Goal: Task Accomplishment & Management: Manage account settings

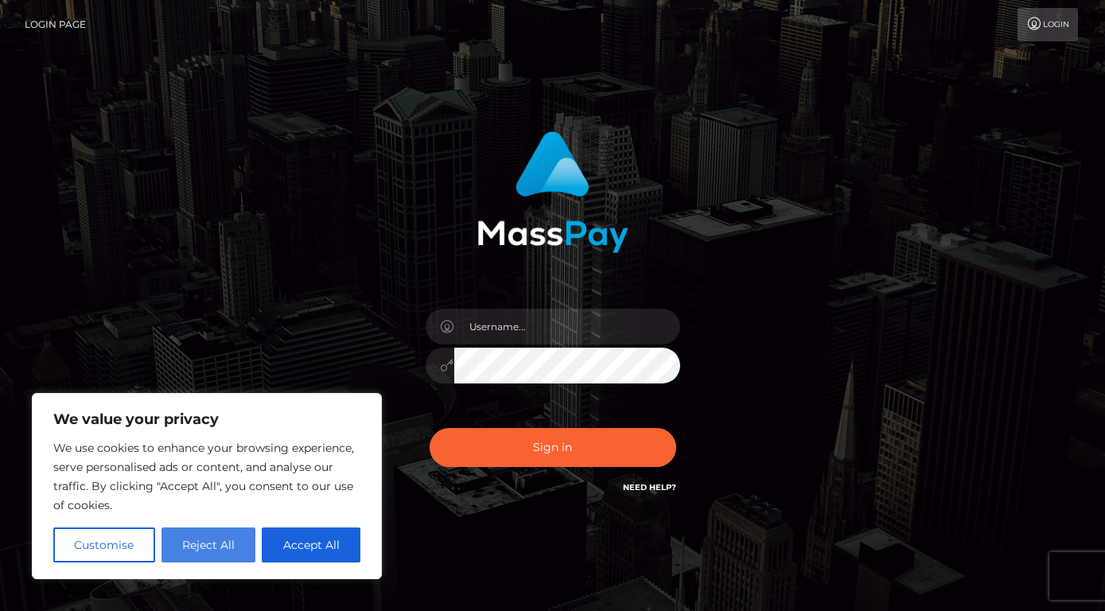
click at [198, 544] on button "Reject All" at bounding box center [209, 545] width 95 height 35
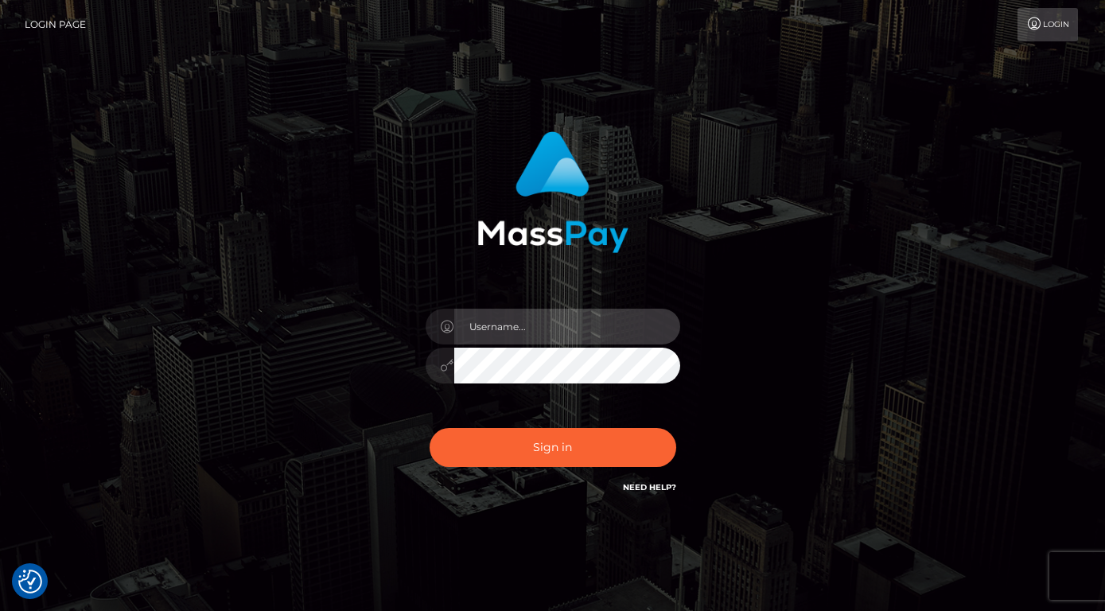
click at [496, 332] on input "text" at bounding box center [567, 327] width 226 height 36
type input "[EMAIL_ADDRESS][DOMAIN_NAME]"
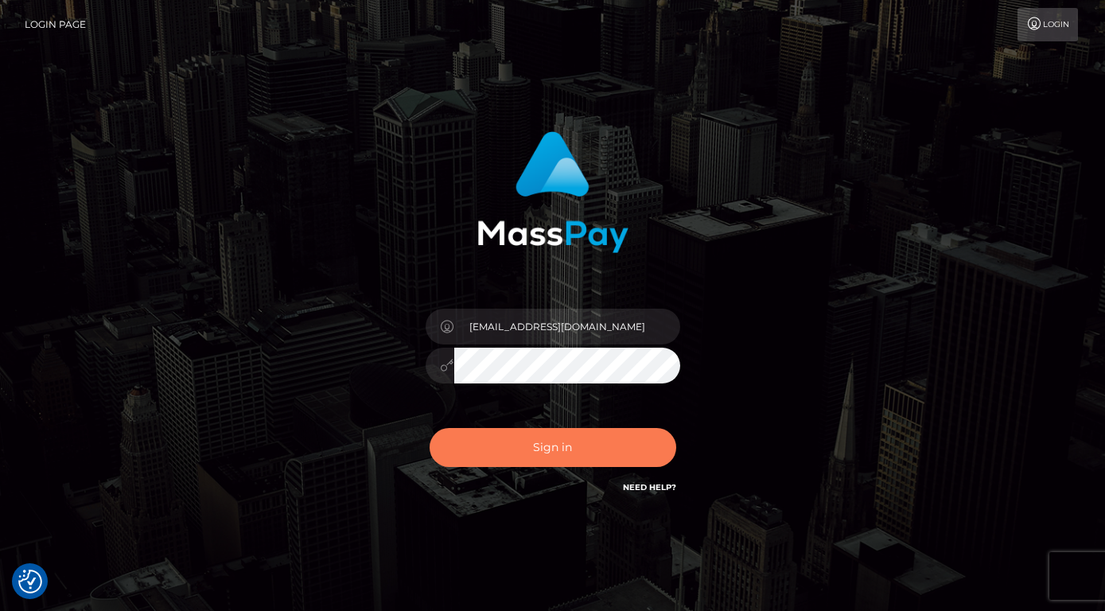
click at [547, 449] on button "Sign in" at bounding box center [553, 447] width 247 height 39
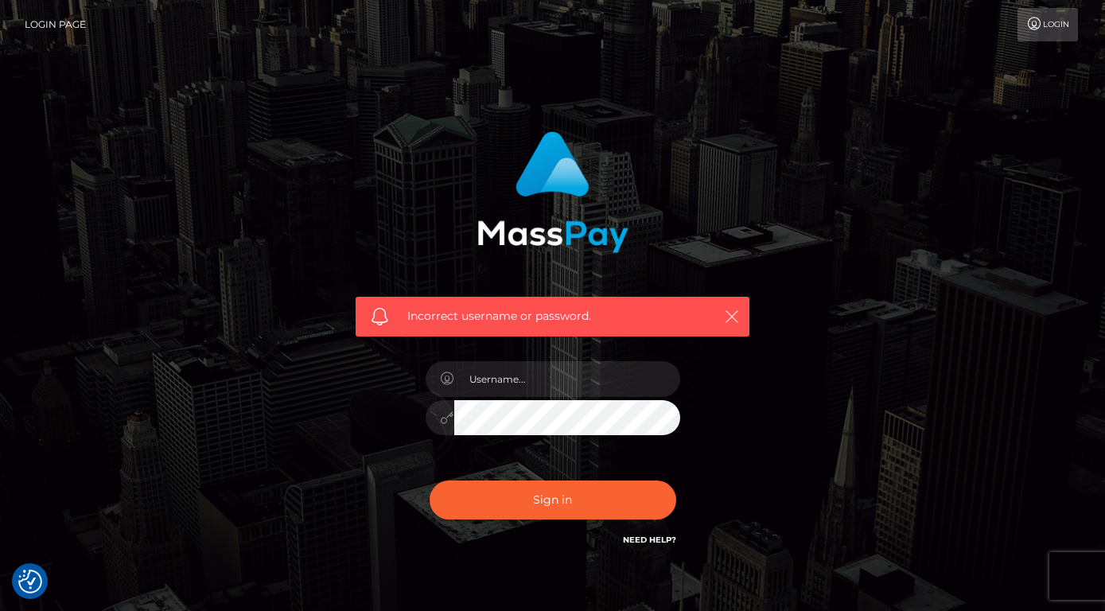
click at [734, 313] on icon "button" at bounding box center [732, 317] width 16 height 16
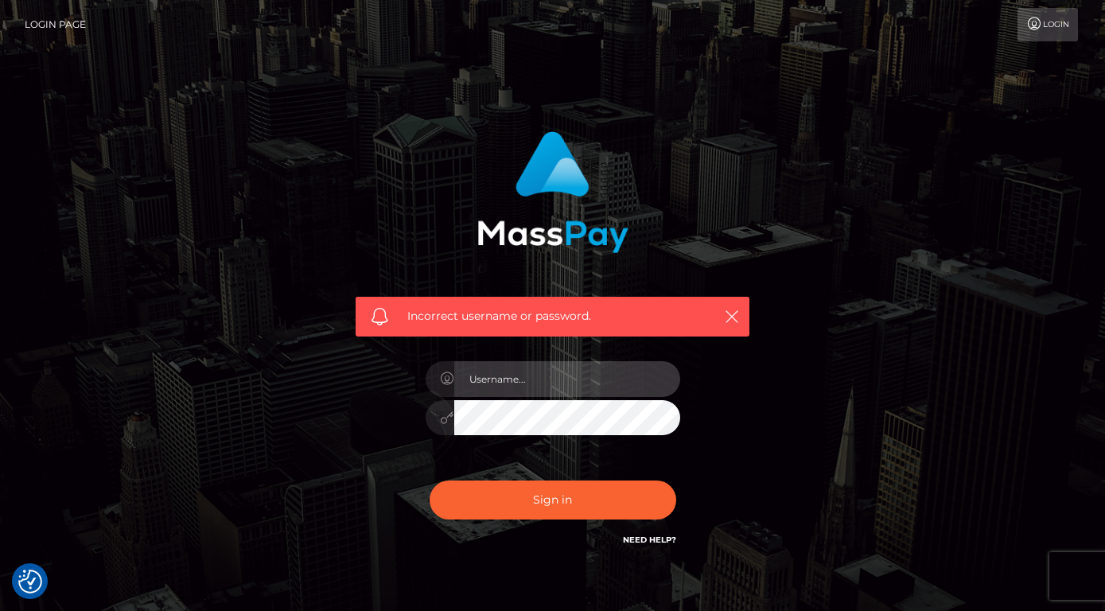
click at [515, 387] on input "text" at bounding box center [567, 379] width 226 height 36
type input "[EMAIL_ADDRESS][DOMAIN_NAME]"
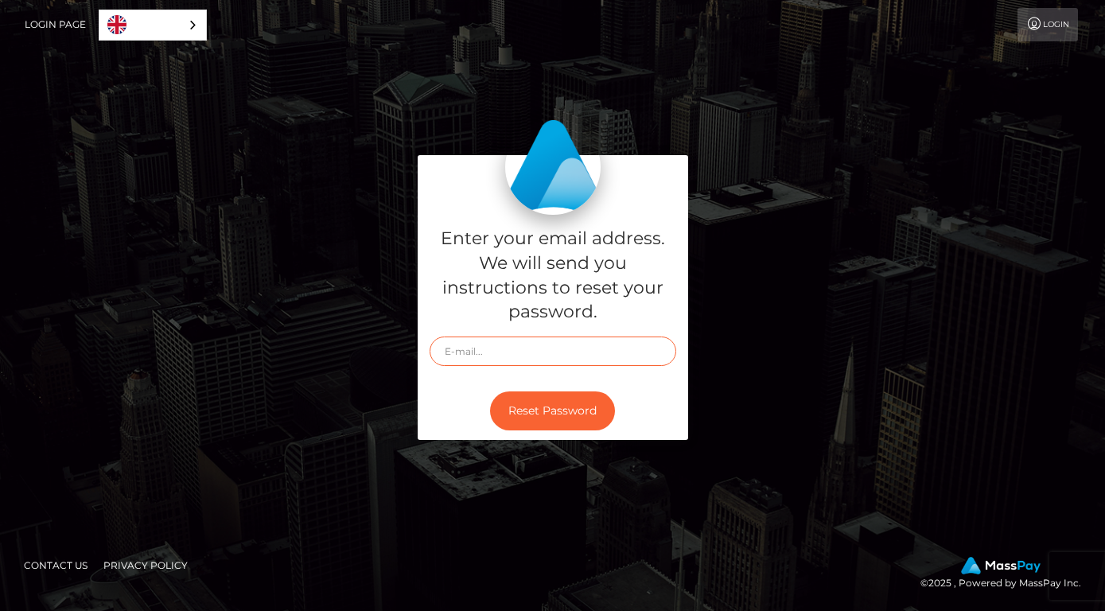
click at [478, 356] on input "text" at bounding box center [553, 351] width 247 height 29
type input "[EMAIL_ADDRESS][DOMAIN_NAME]"
click at [557, 408] on button "Reset Password" at bounding box center [552, 410] width 125 height 39
